Goal: Navigation & Orientation: Find specific page/section

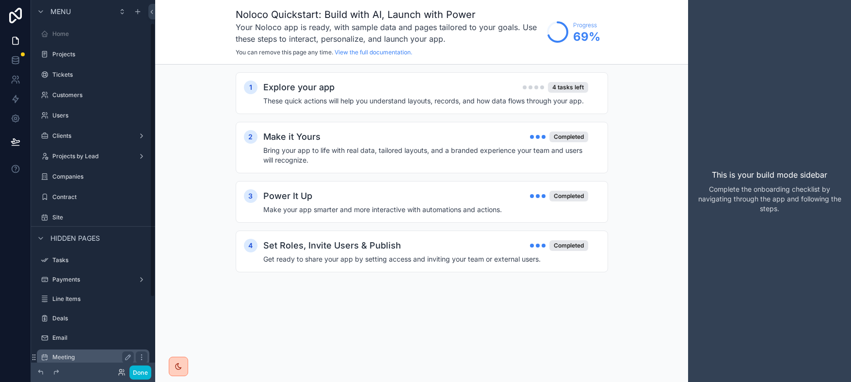
scroll to position [32, 0]
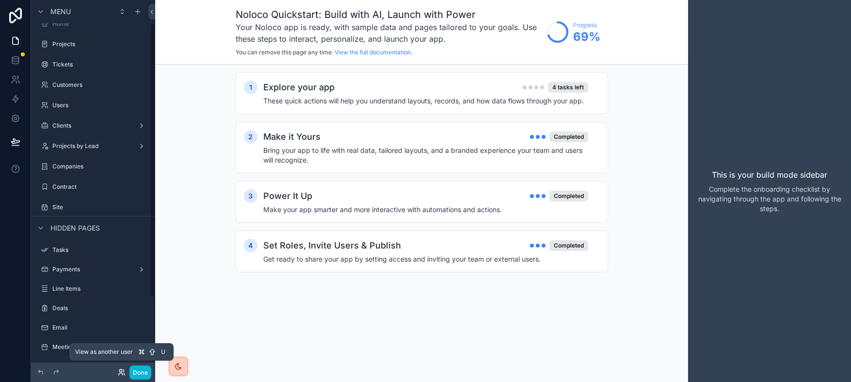
click at [122, 370] on icon at bounding box center [120, 370] width 2 height 2
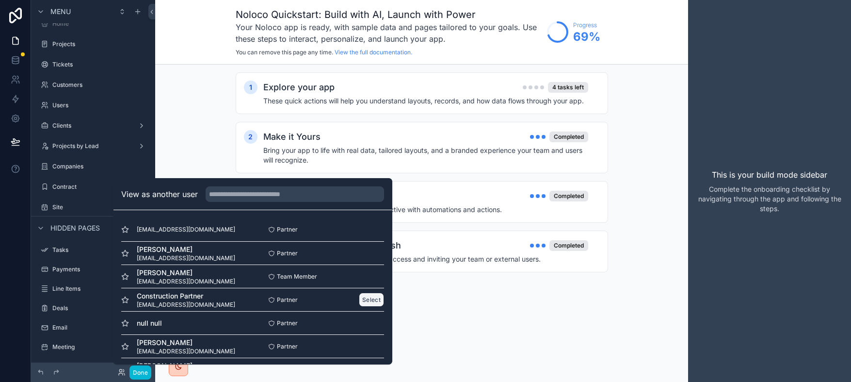
click at [359, 299] on button "Select" at bounding box center [371, 299] width 25 height 14
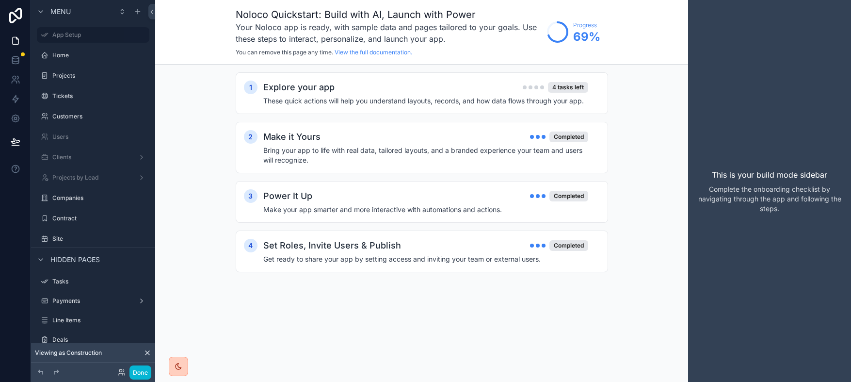
click at [90, 354] on span "Viewing as Construction" at bounding box center [68, 353] width 67 height 8
click at [16, 19] on icon at bounding box center [15, 16] width 13 height 16
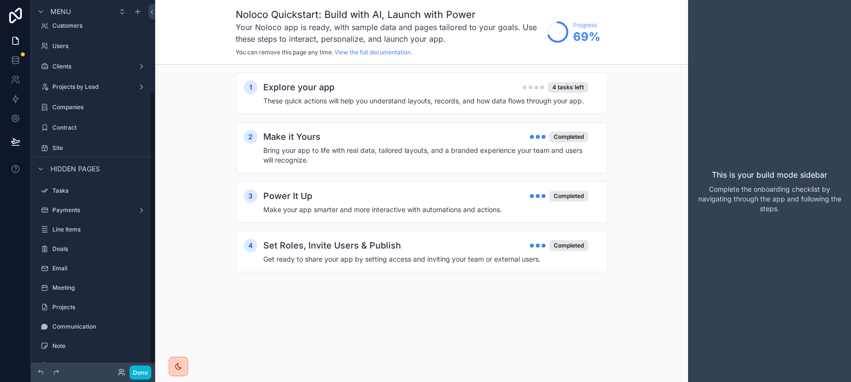
scroll to position [129, 0]
click at [138, 371] on button "Done" at bounding box center [140, 372] width 22 height 14
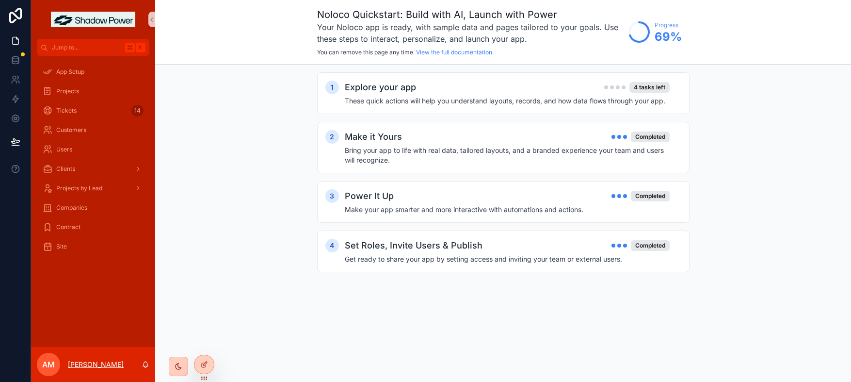
click at [112, 365] on p "[PERSON_NAME]" at bounding box center [96, 364] width 56 height 10
click at [203, 345] on icon at bounding box center [204, 343] width 8 height 8
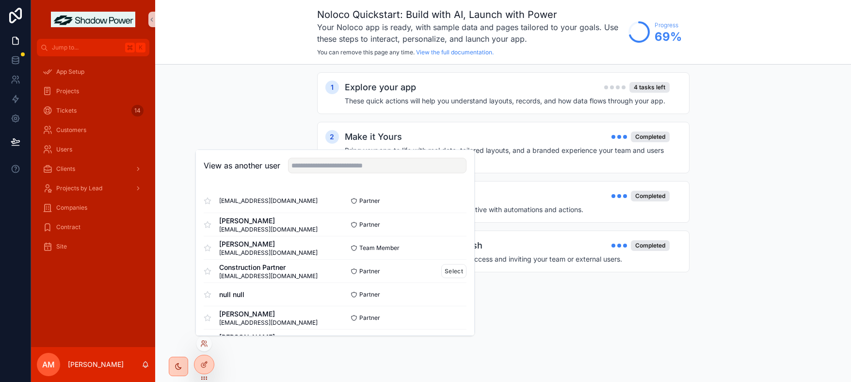
click at [262, 273] on span "[EMAIL_ADDRESS][DOMAIN_NAME]" at bounding box center [268, 276] width 98 height 8
click at [441, 270] on button "Select" at bounding box center [453, 271] width 25 height 14
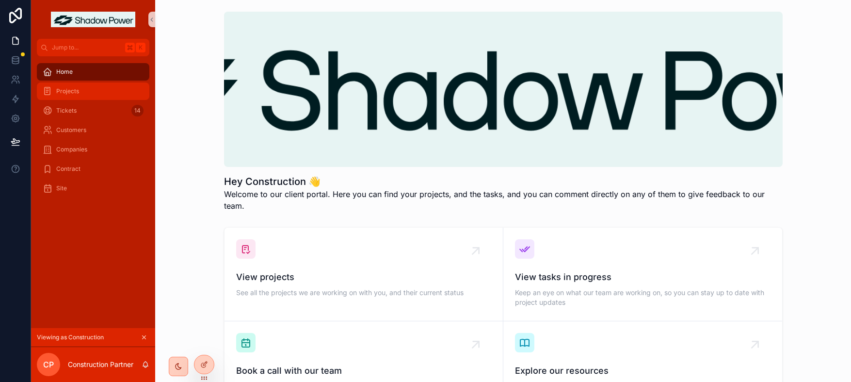
click at [81, 96] on div "Projects" at bounding box center [93, 91] width 101 height 16
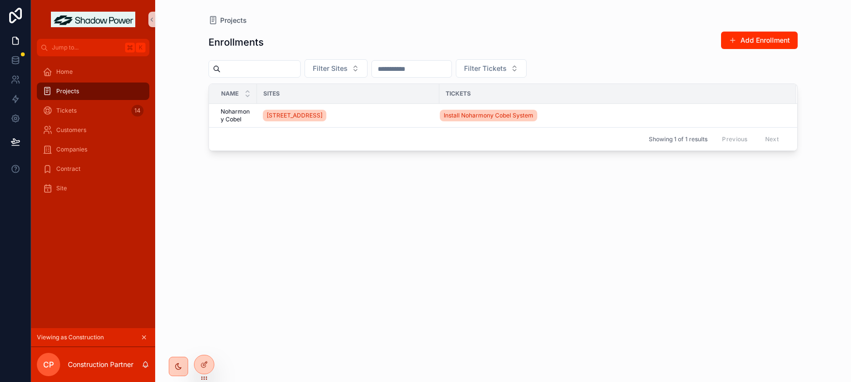
click at [254, 46] on h1 "Enrollments" at bounding box center [235, 42] width 55 height 14
click at [71, 173] on div "Contract" at bounding box center [93, 169] width 101 height 16
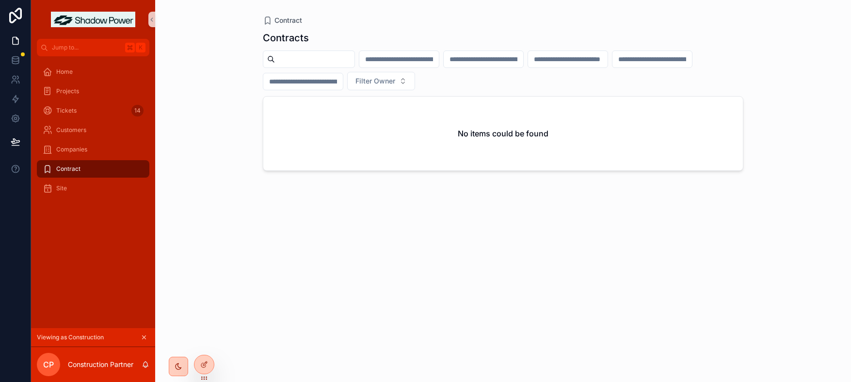
click at [81, 171] on div "Contract" at bounding box center [93, 169] width 101 height 16
click at [64, 92] on span "Projects" at bounding box center [67, 91] width 23 height 8
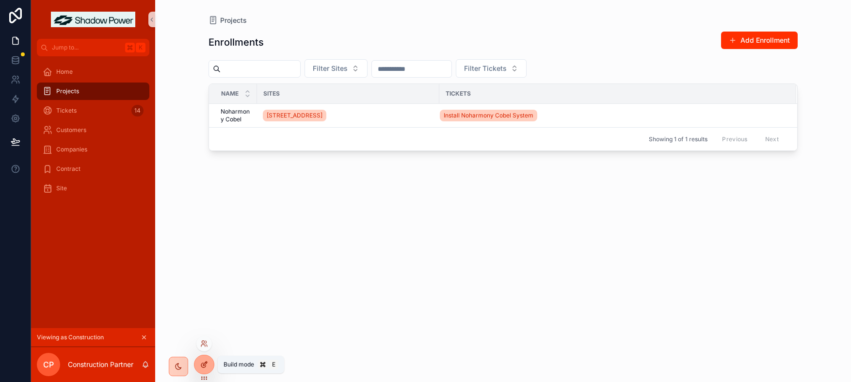
click at [208, 366] on icon at bounding box center [204, 364] width 8 height 8
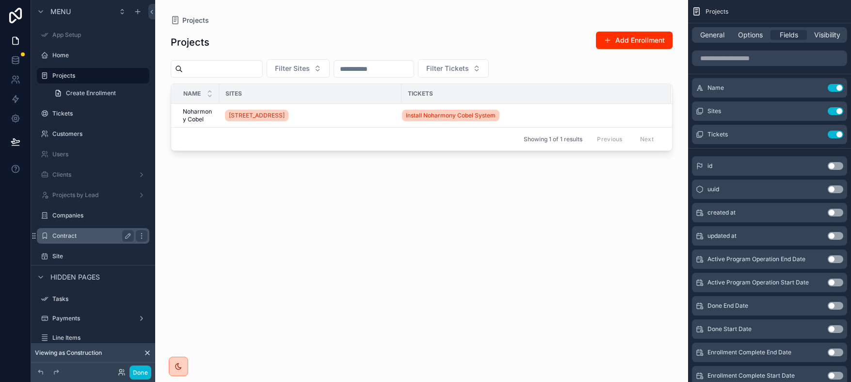
click at [98, 241] on div "Contract" at bounding box center [93, 236] width 109 height 16
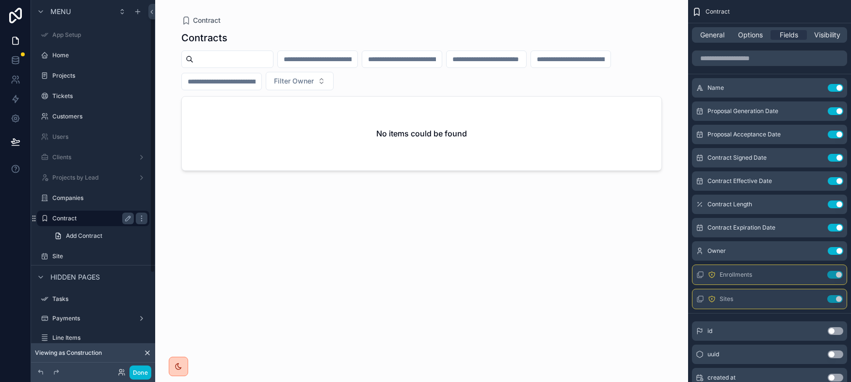
scroll to position [23, 0]
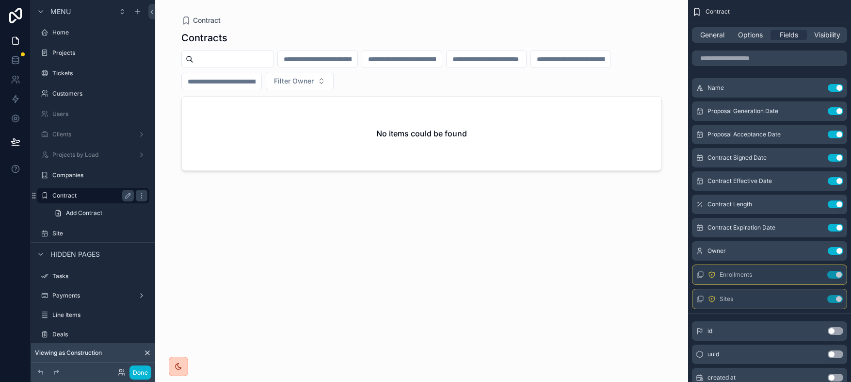
click at [76, 197] on label "Contract" at bounding box center [91, 196] width 78 height 8
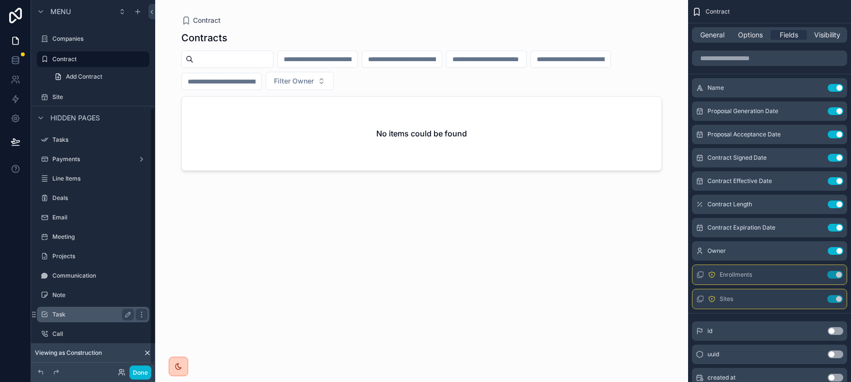
scroll to position [162, 0]
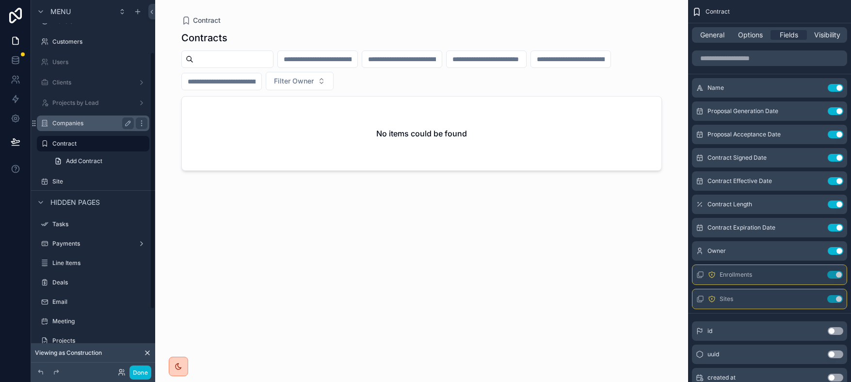
click at [75, 127] on div "Companies" at bounding box center [92, 123] width 81 height 12
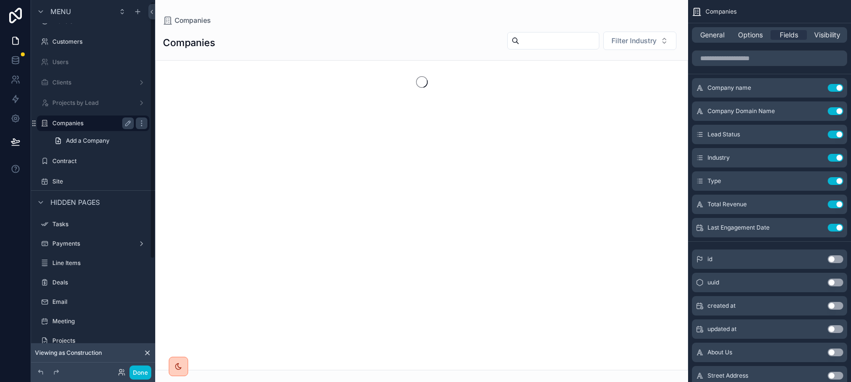
scroll to position [2, 0]
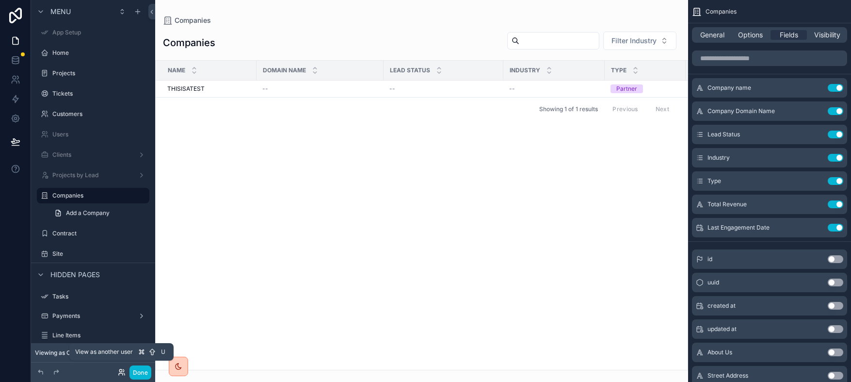
click at [123, 369] on icon at bounding box center [122, 372] width 8 height 8
click at [101, 372] on div at bounding box center [74, 372] width 78 height 12
click at [145, 354] on icon at bounding box center [148, 353] width 8 height 8
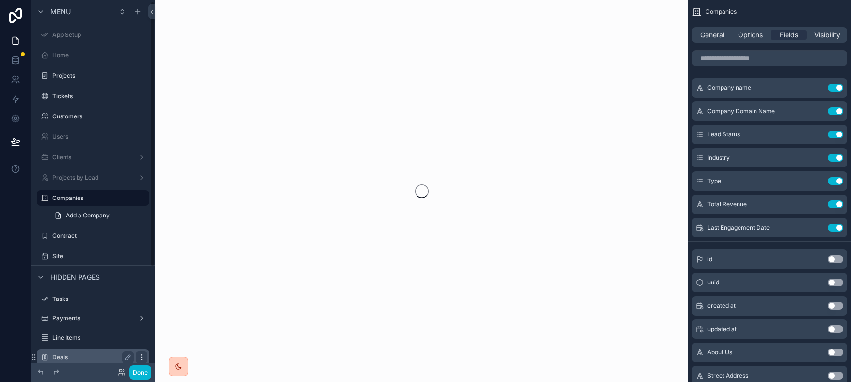
scroll to position [2, 0]
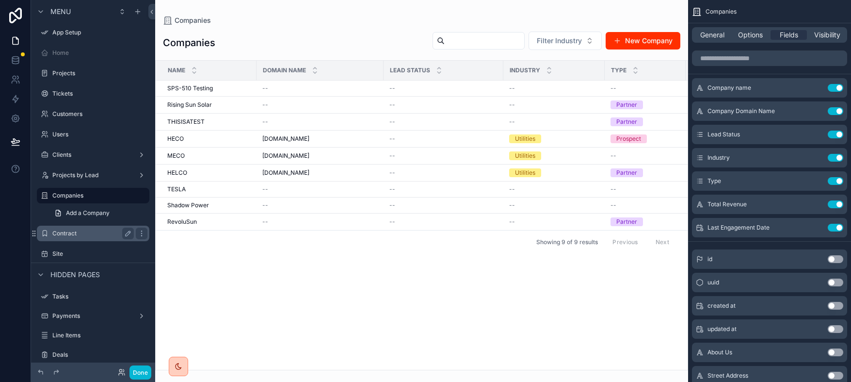
click at [70, 236] on label "Contract" at bounding box center [91, 233] width 78 height 8
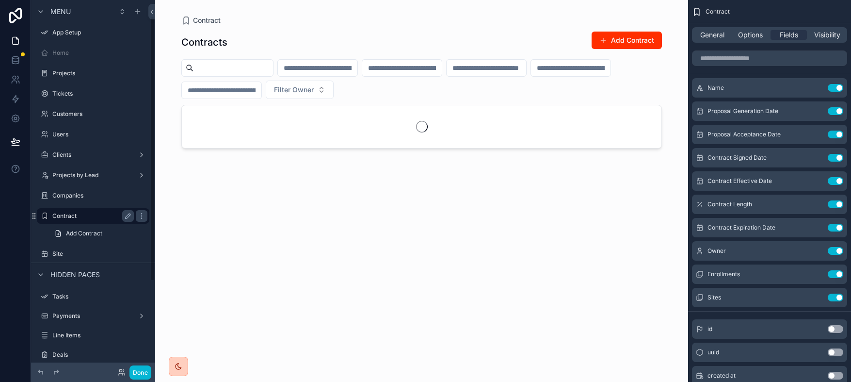
scroll to position [23, 0]
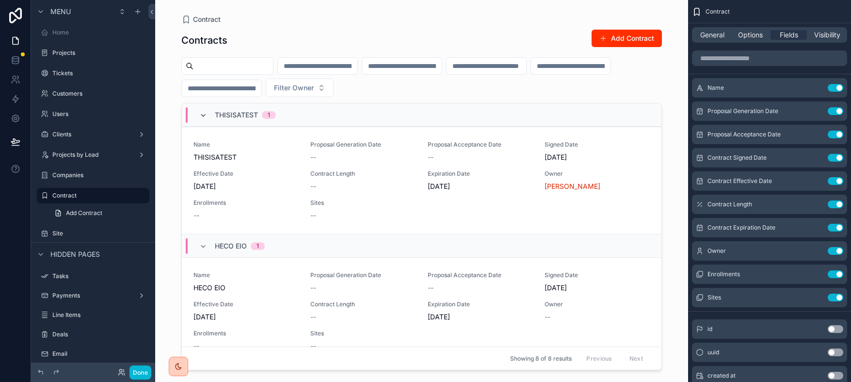
click at [205, 116] on icon "scrollable content" at bounding box center [203, 116] width 8 height 8
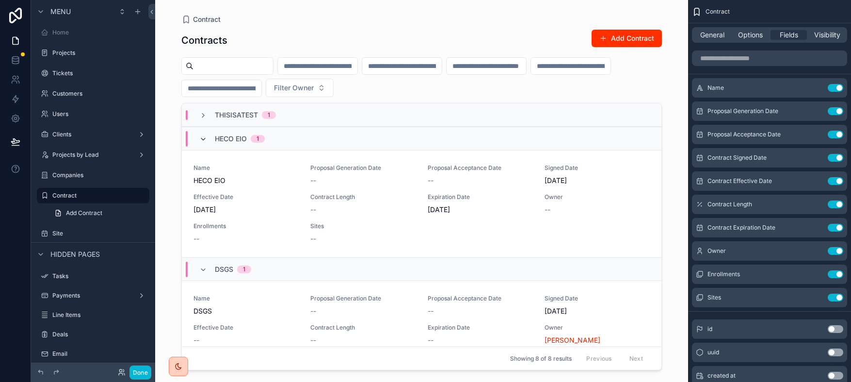
click at [206, 142] on icon "scrollable content" at bounding box center [203, 139] width 8 height 8
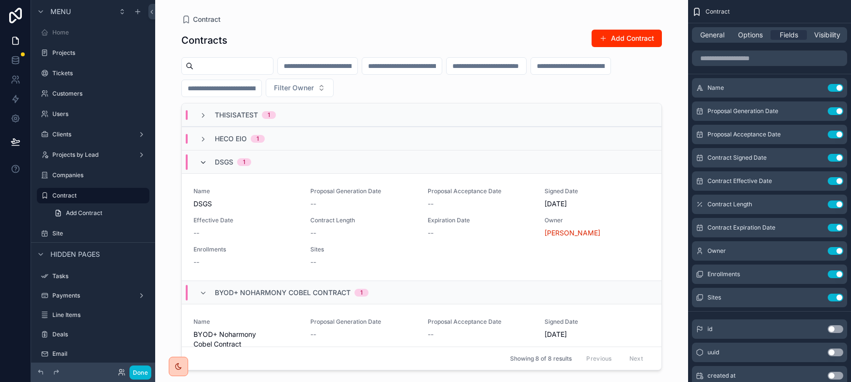
click at [204, 159] on icon "scrollable content" at bounding box center [203, 163] width 8 height 8
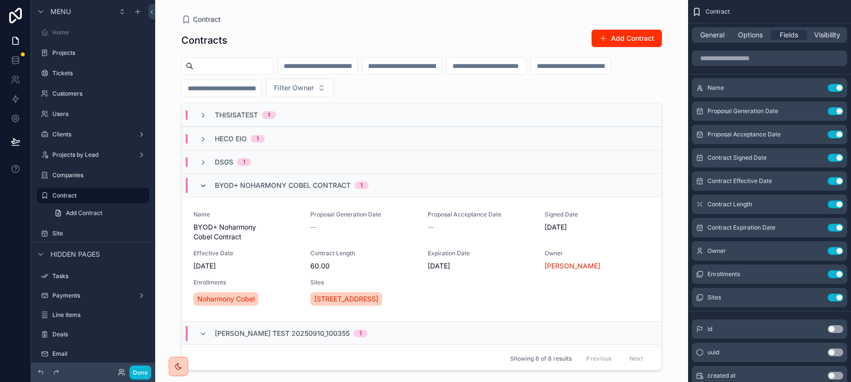
click at [207, 182] on icon "scrollable content" at bounding box center [203, 186] width 8 height 8
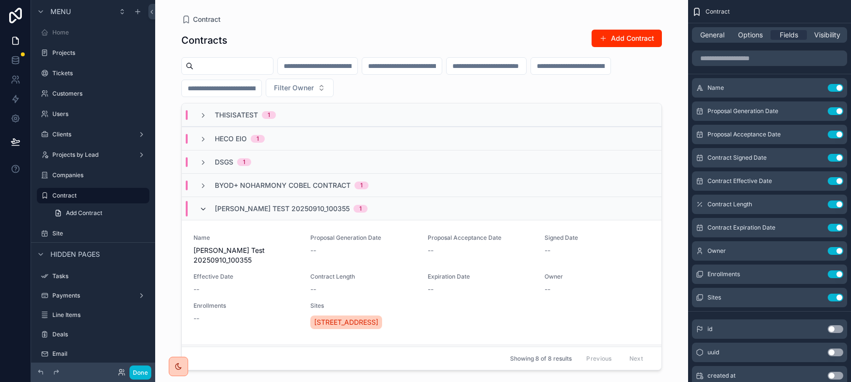
click at [203, 205] on span "scrollable content" at bounding box center [203, 209] width 8 height 8
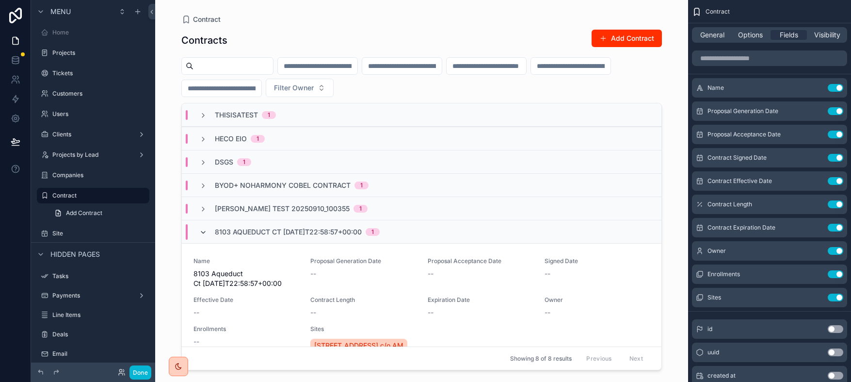
click at [204, 228] on icon "scrollable content" at bounding box center [203, 232] width 8 height 8
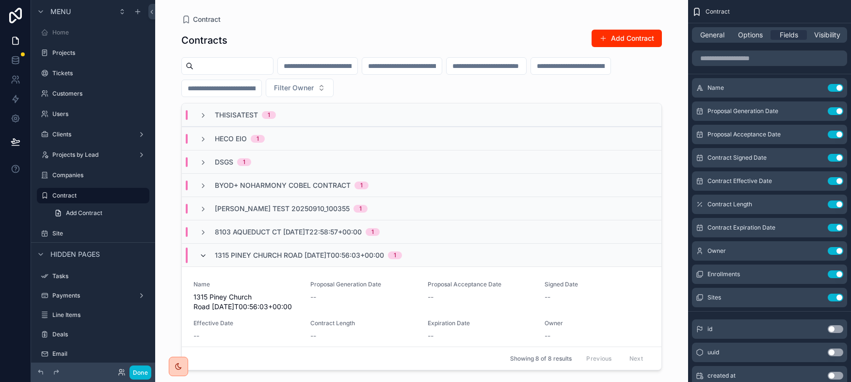
click at [204, 255] on icon "scrollable content" at bounding box center [203, 256] width 8 height 8
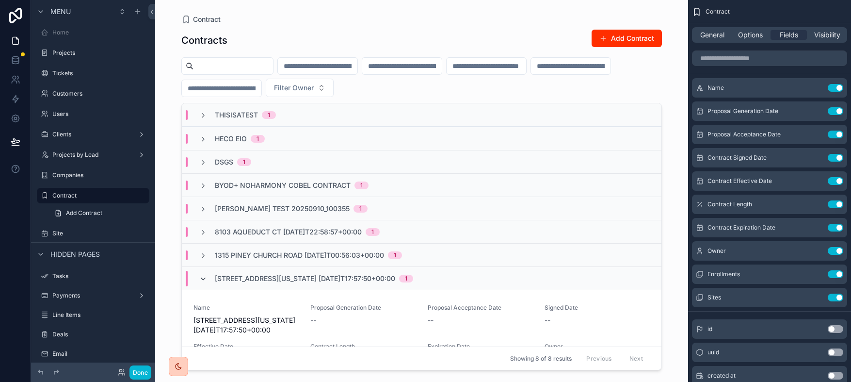
click at [203, 281] on icon "scrollable content" at bounding box center [203, 279] width 8 height 8
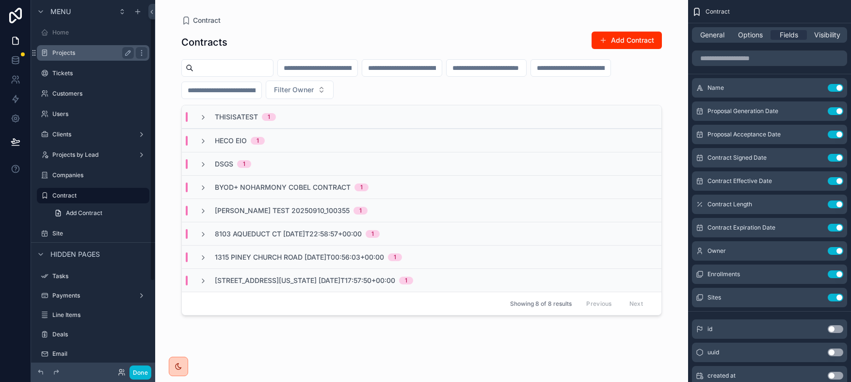
click at [63, 53] on label "Projects" at bounding box center [91, 53] width 78 height 8
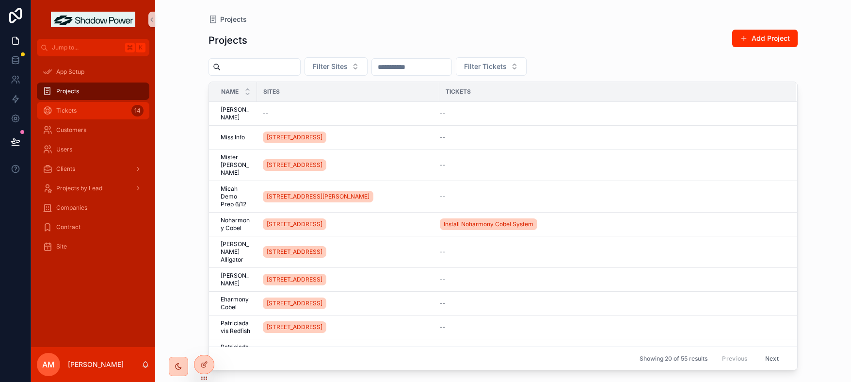
click at [77, 110] on div "Tickets 14" at bounding box center [93, 111] width 101 height 16
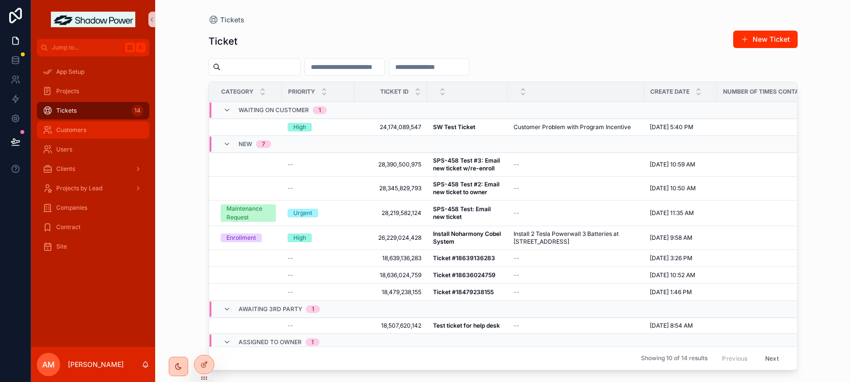
click at [77, 129] on span "Customers" at bounding box center [71, 130] width 30 height 8
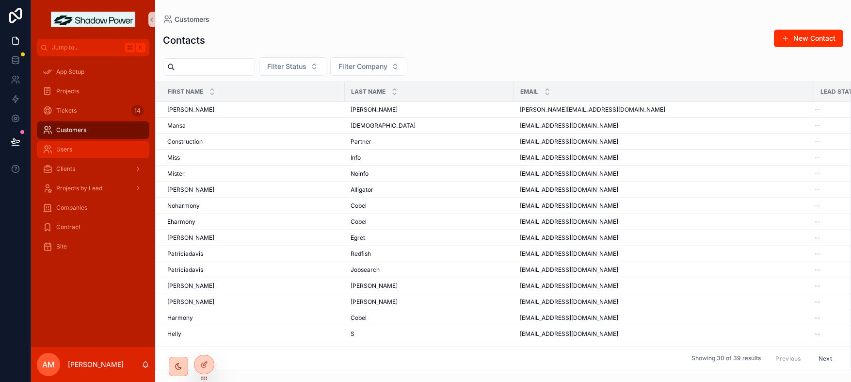
click at [75, 148] on div "Users" at bounding box center [93, 150] width 101 height 16
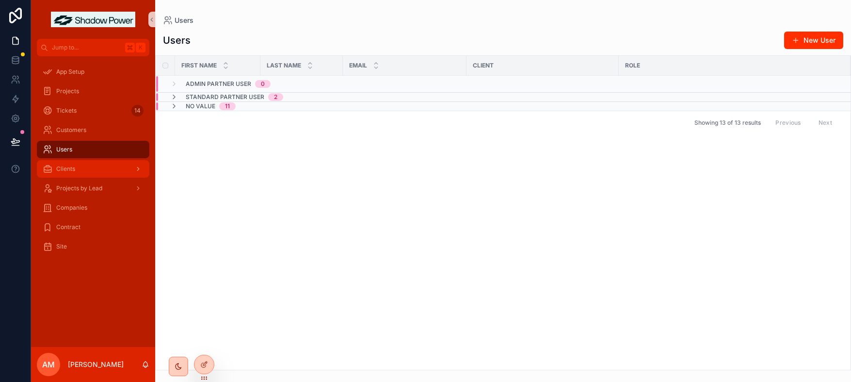
click at [72, 167] on span "Clients" at bounding box center [65, 169] width 19 height 8
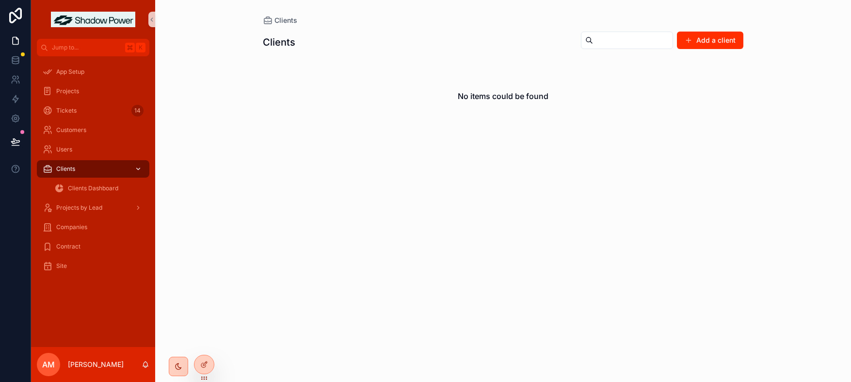
click at [72, 167] on span "Clients" at bounding box center [65, 169] width 19 height 8
click at [106, 187] on span "Clients Dashboard" at bounding box center [93, 188] width 50 height 8
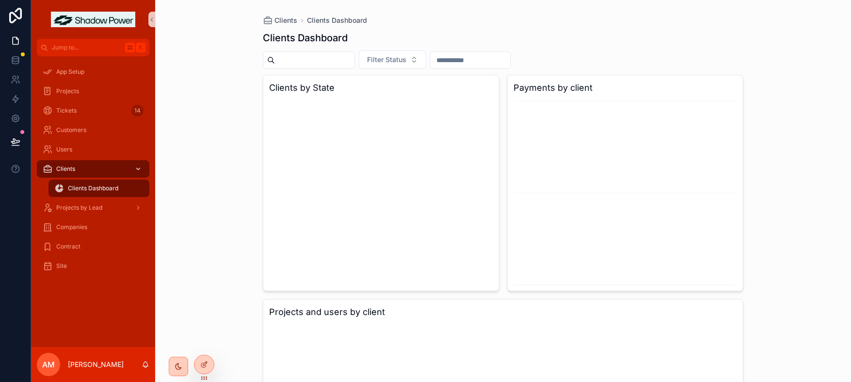
click at [137, 166] on icon "scrollable content" at bounding box center [138, 168] width 7 height 7
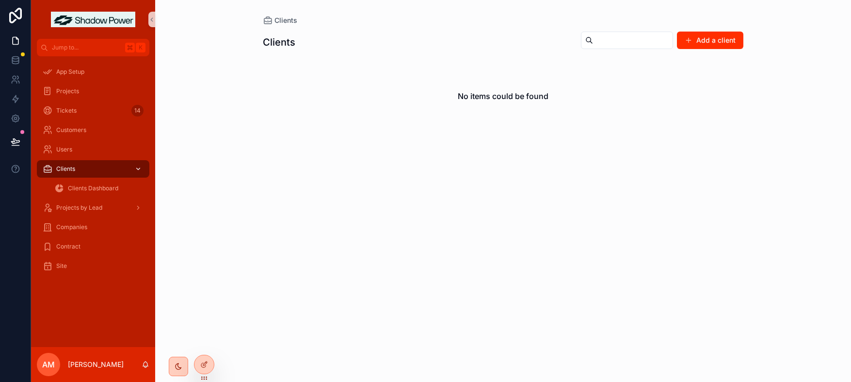
click at [139, 170] on icon "scrollable content" at bounding box center [138, 168] width 7 height 7
click at [138, 169] on icon "scrollable content" at bounding box center [138, 168] width 7 height 7
click at [79, 243] on span "Contract" at bounding box center [68, 246] width 24 height 8
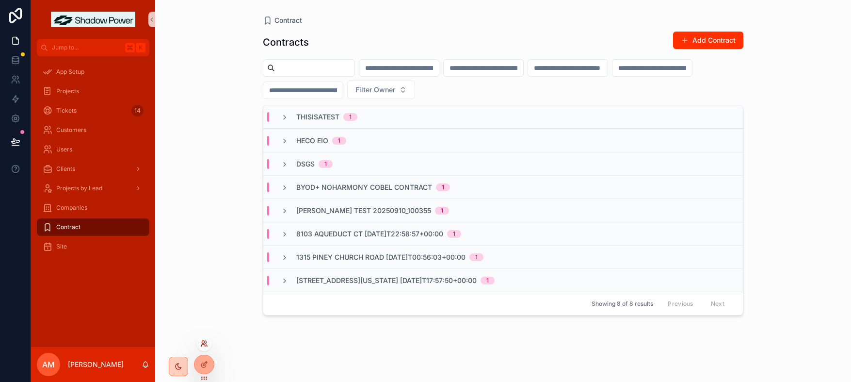
click at [205, 345] on icon at bounding box center [203, 345] width 4 height 2
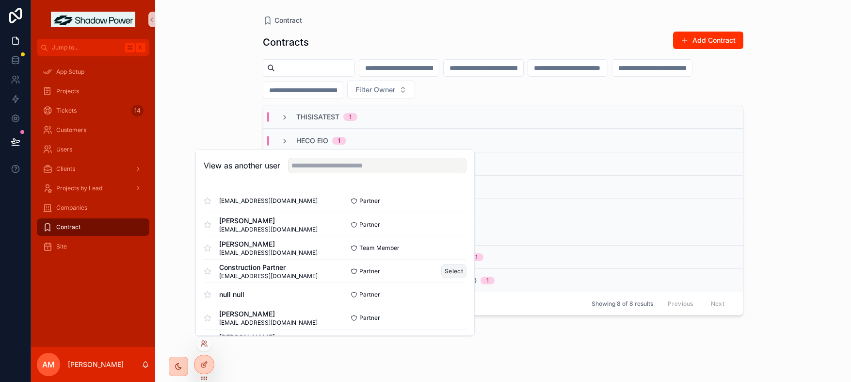
click at [445, 271] on button "Select" at bounding box center [453, 271] width 25 height 14
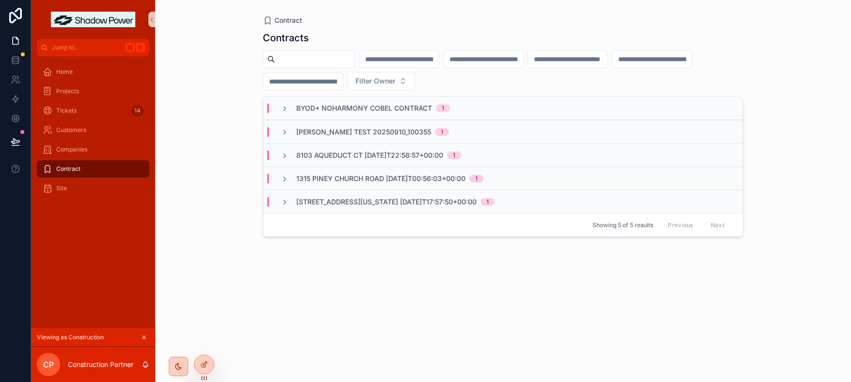
click at [287, 126] on div "[PERSON_NAME] Test 20250910_100355 1" at bounding box center [503, 131] width 480 height 23
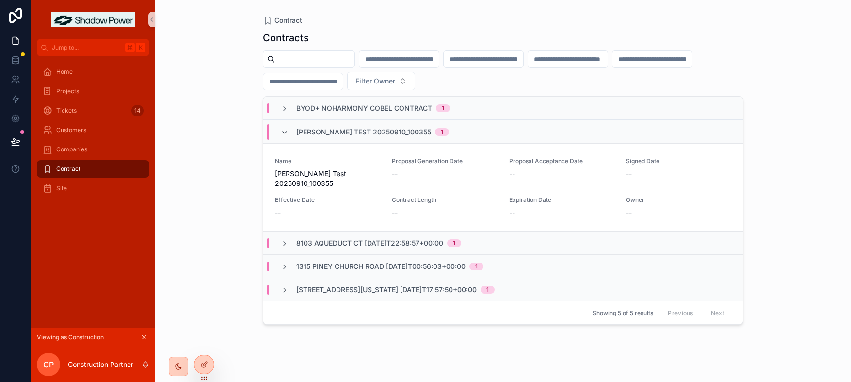
click at [288, 128] on icon "scrollable content" at bounding box center [285, 132] width 8 height 8
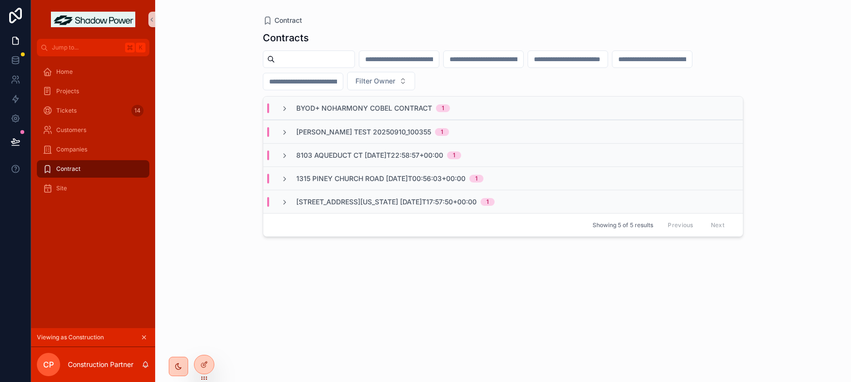
click at [285, 160] on div "8103 Aqueduct Ct [DATE]T22:58:57+00:00 1" at bounding box center [503, 154] width 480 height 23
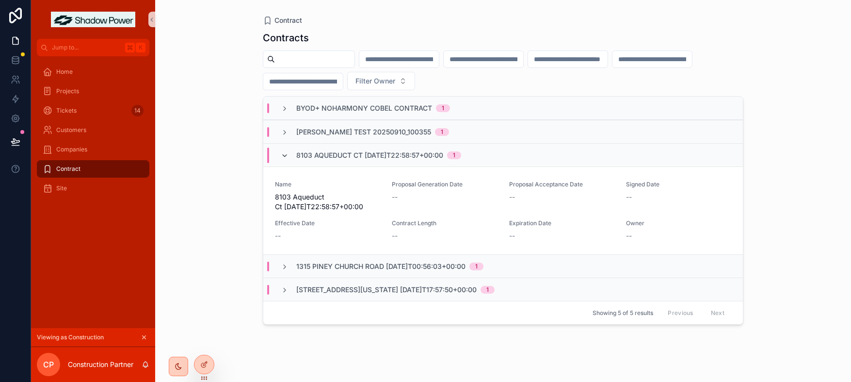
click at [286, 159] on icon "scrollable content" at bounding box center [285, 156] width 8 height 8
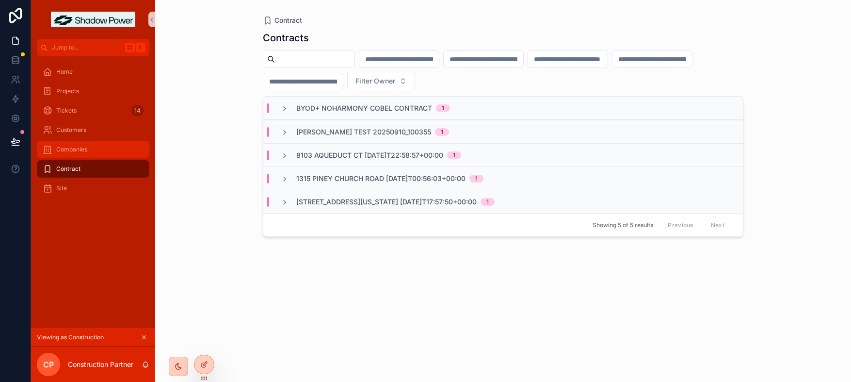
click at [83, 152] on span "Companies" at bounding box center [71, 149] width 31 height 8
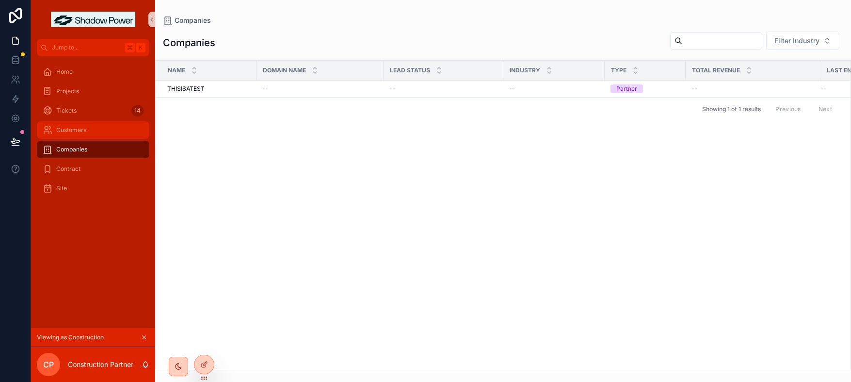
click at [80, 126] on span "Customers" at bounding box center [71, 130] width 30 height 8
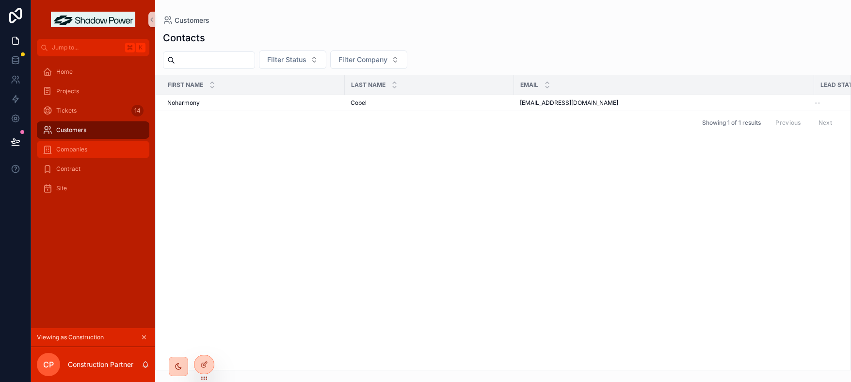
click at [83, 153] on span "Companies" at bounding box center [71, 149] width 31 height 8
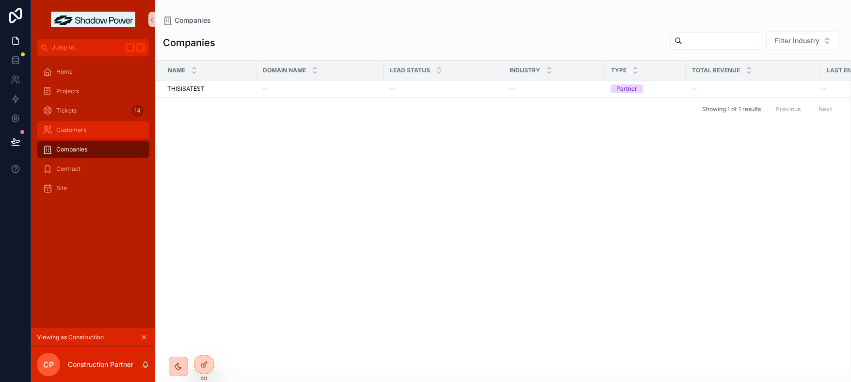
click at [82, 133] on span "Customers" at bounding box center [71, 130] width 30 height 8
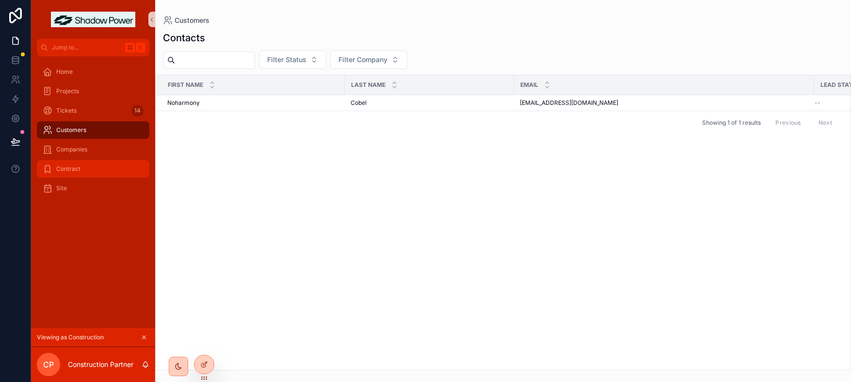
click at [64, 166] on span "Contract" at bounding box center [68, 169] width 24 height 8
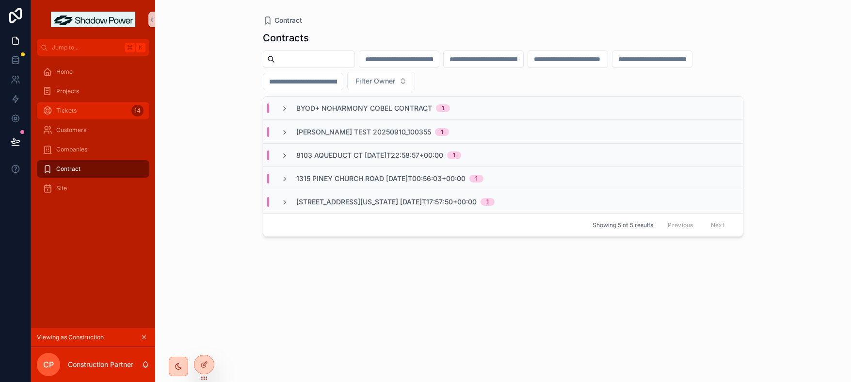
click at [71, 109] on span "Tickets" at bounding box center [66, 111] width 20 height 8
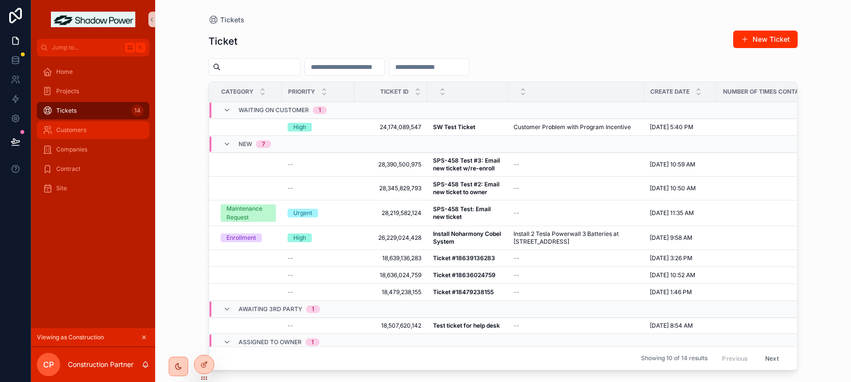
click at [72, 132] on span "Customers" at bounding box center [71, 130] width 30 height 8
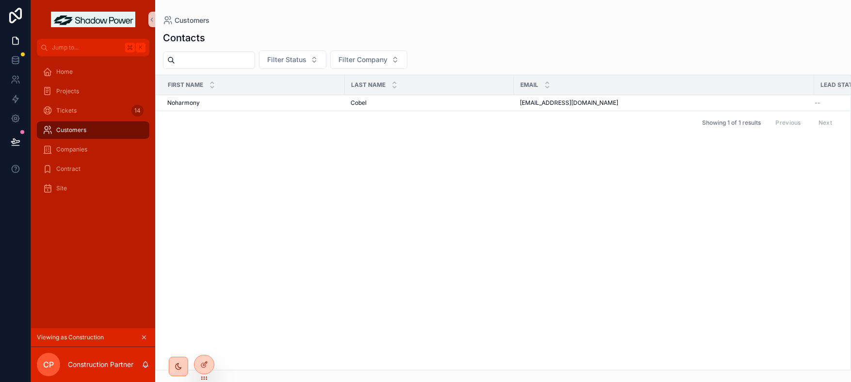
click at [199, 43] on h1 "Contacts" at bounding box center [184, 38] width 42 height 14
drag, startPoint x: 220, startPoint y: 36, endPoint x: 159, endPoint y: 36, distance: 60.6
click at [159, 36] on div "Contacts" at bounding box center [503, 38] width 696 height 14
click at [64, 172] on span "Contract" at bounding box center [68, 169] width 24 height 8
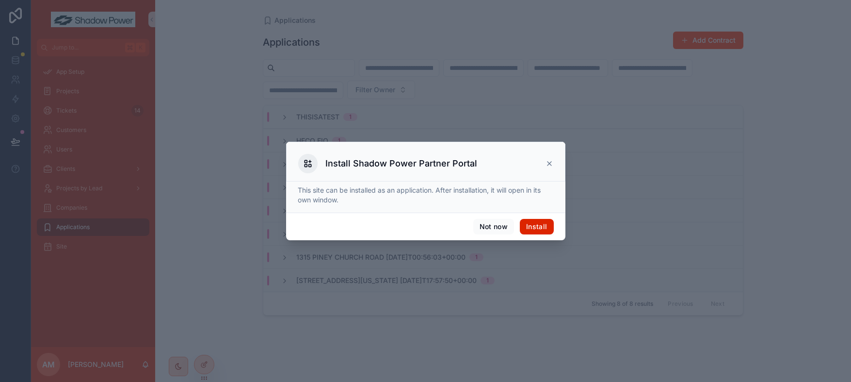
click at [543, 223] on button "Install" at bounding box center [536, 227] width 33 height 16
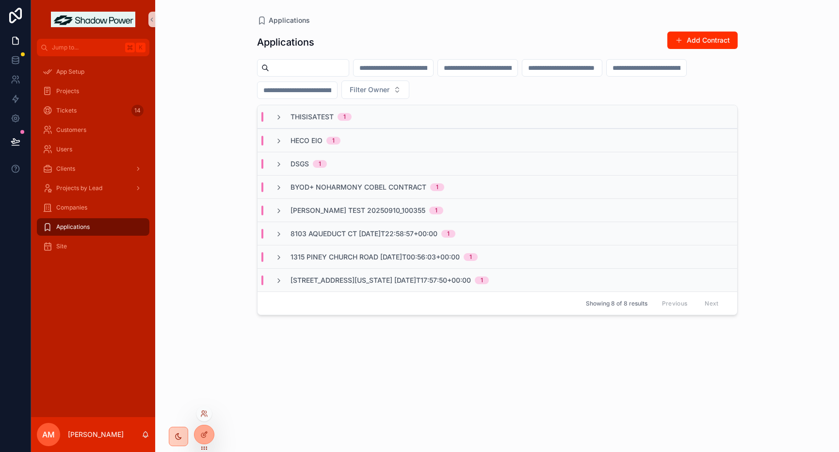
click at [205, 381] on div at bounding box center [204, 414] width 16 height 16
click at [206, 381] on icon at bounding box center [204, 414] width 8 height 8
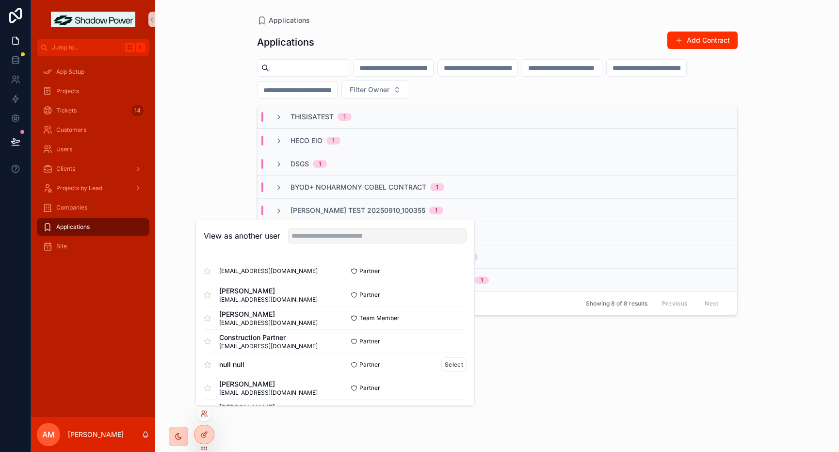
scroll to position [2, 0]
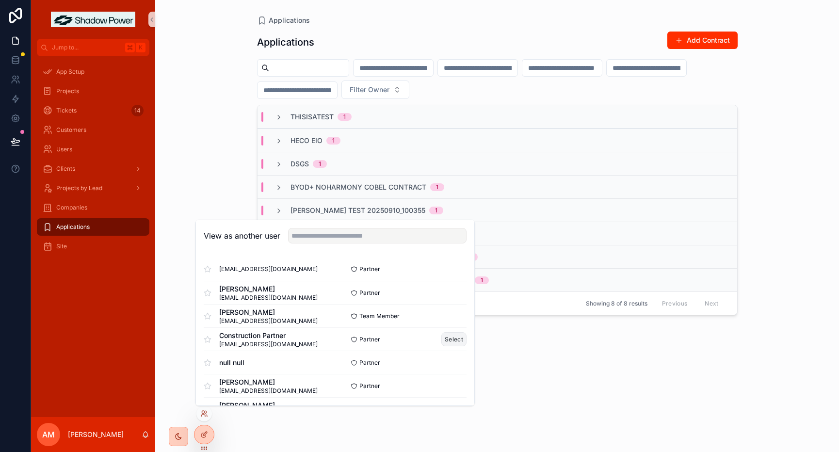
click at [441, 340] on button "Select" at bounding box center [453, 339] width 25 height 14
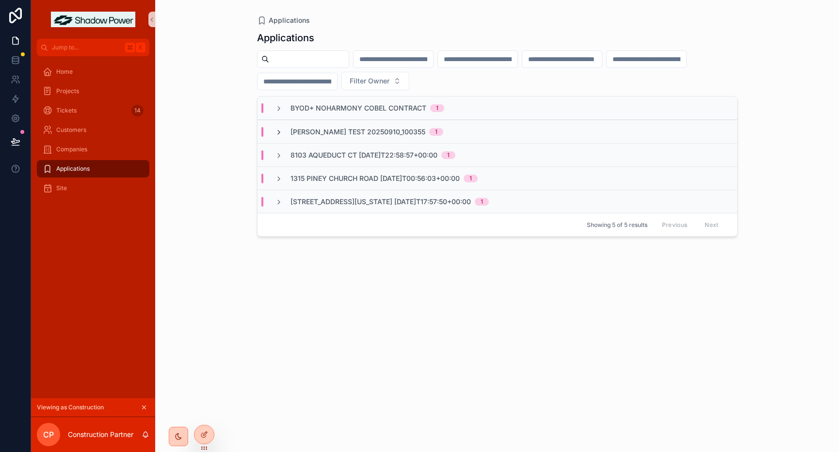
click at [276, 128] on span "scrollable content" at bounding box center [279, 132] width 8 height 8
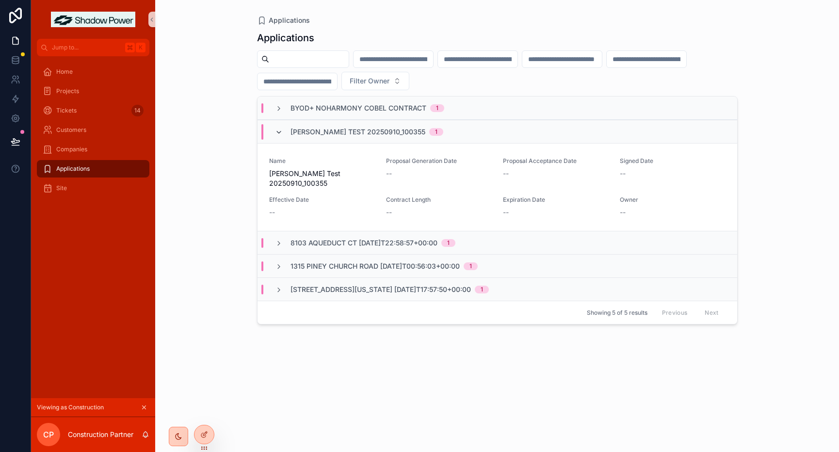
click at [279, 128] on icon "scrollable content" at bounding box center [279, 132] width 8 height 8
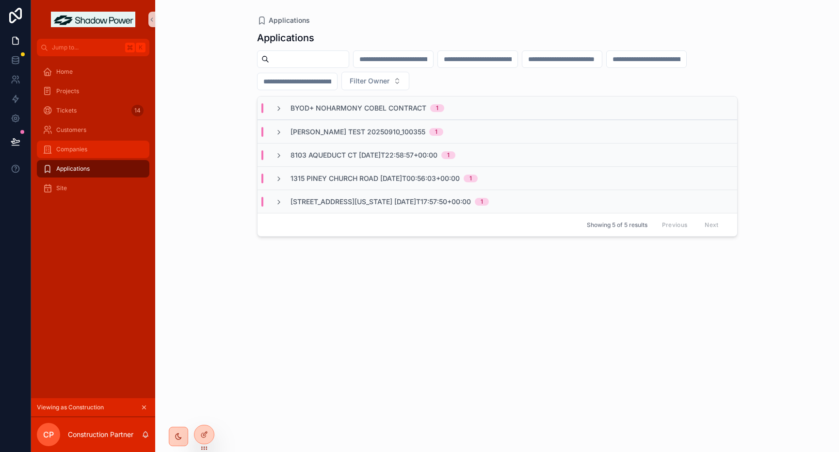
click at [90, 155] on div "Companies" at bounding box center [93, 150] width 101 height 16
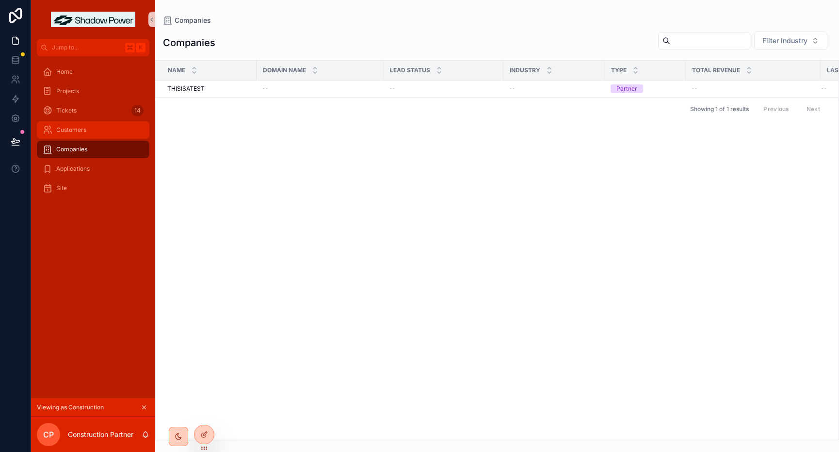
click at [83, 136] on div "Customers" at bounding box center [93, 130] width 101 height 16
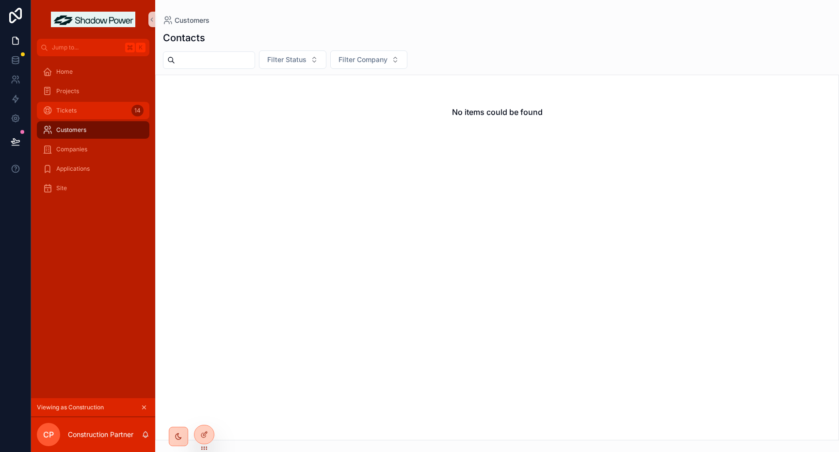
click at [80, 112] on div "Tickets 14" at bounding box center [93, 111] width 101 height 16
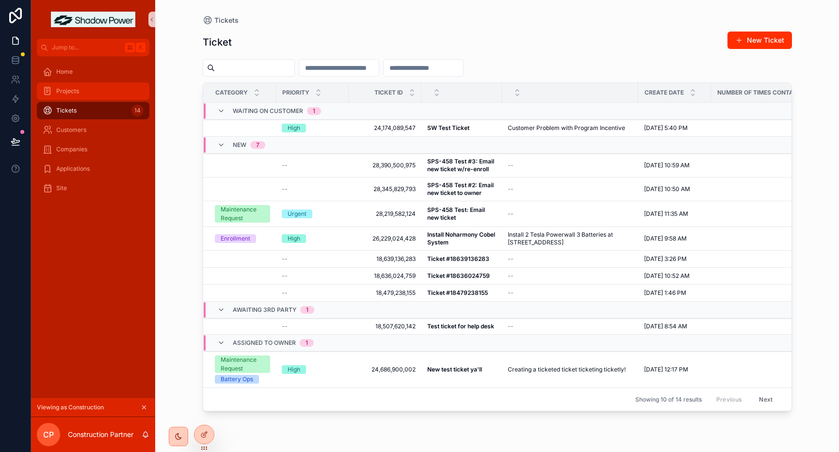
click at [81, 93] on div "Projects" at bounding box center [93, 91] width 101 height 16
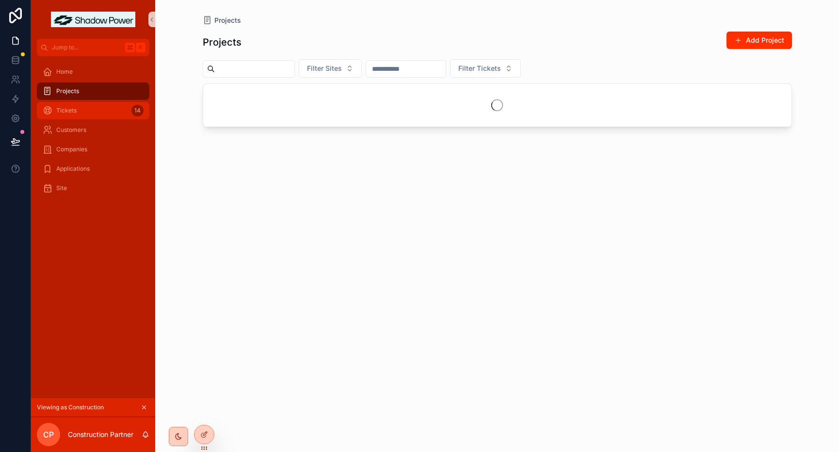
click at [81, 106] on div "Tickets 14" at bounding box center [93, 111] width 101 height 16
